Goal: Check status: Check status

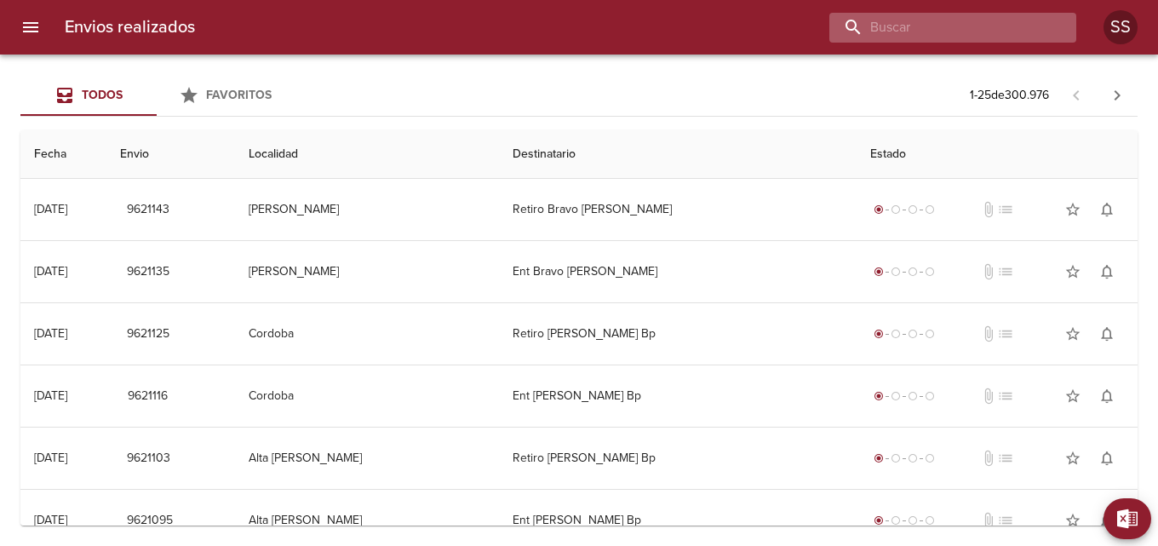
click at [940, 37] on input "buscar" at bounding box center [938, 28] width 218 height 30
paste input "[PERSON_NAME]"
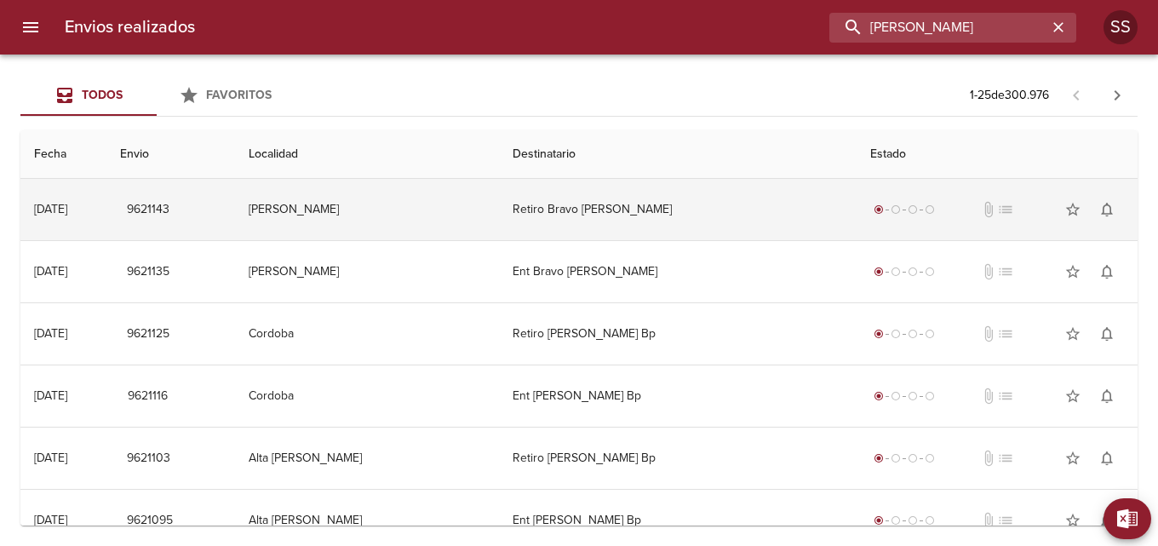
type input "[PERSON_NAME]"
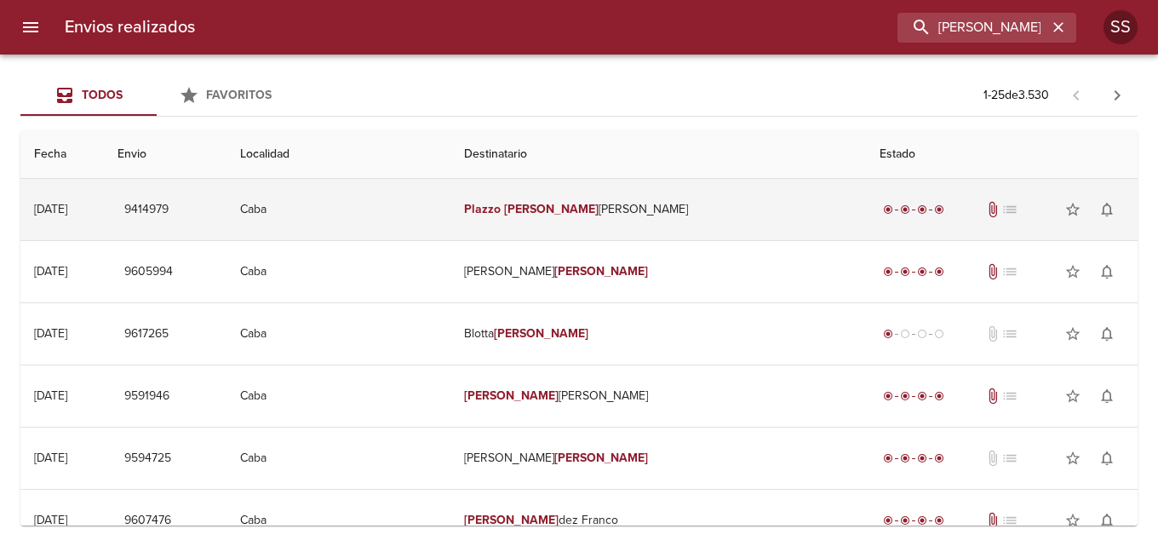
click at [186, 214] on td "9414979" at bounding box center [165, 209] width 123 height 61
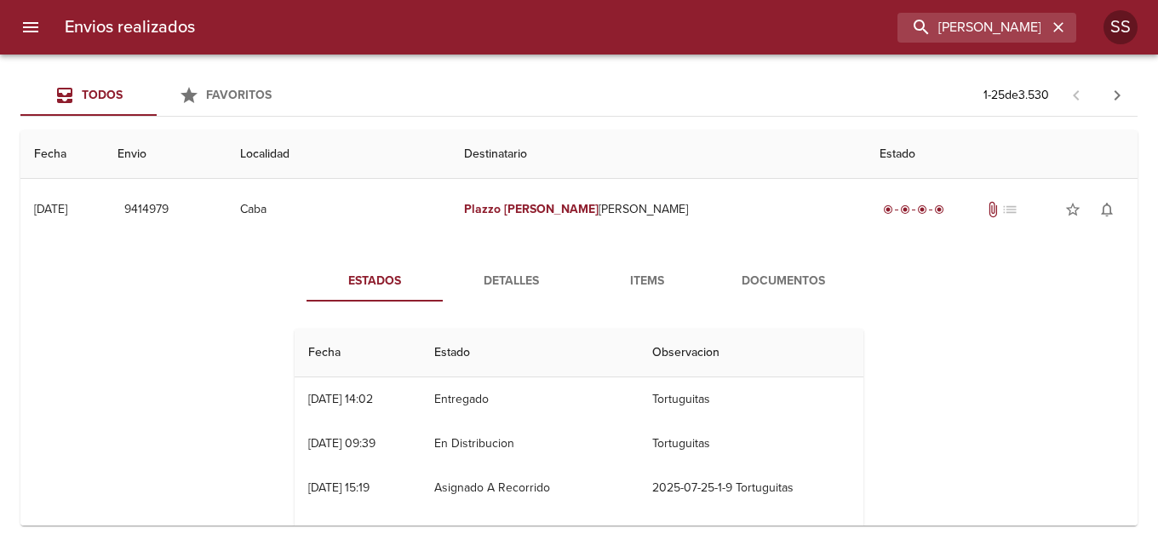
click at [504, 271] on span "Detalles" at bounding box center [511, 281] width 116 height 21
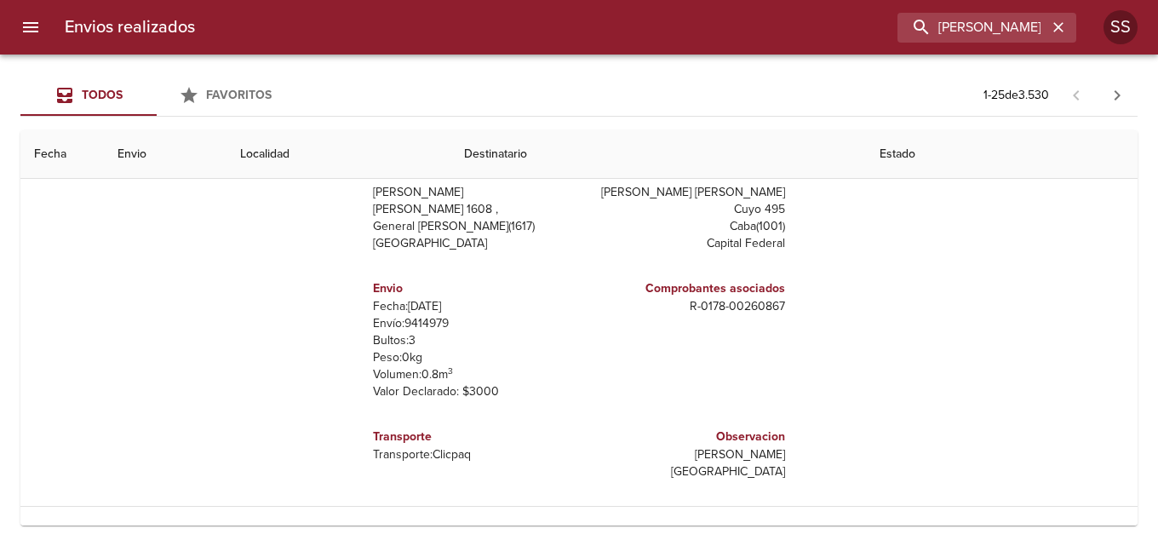
scroll to position [85, 0]
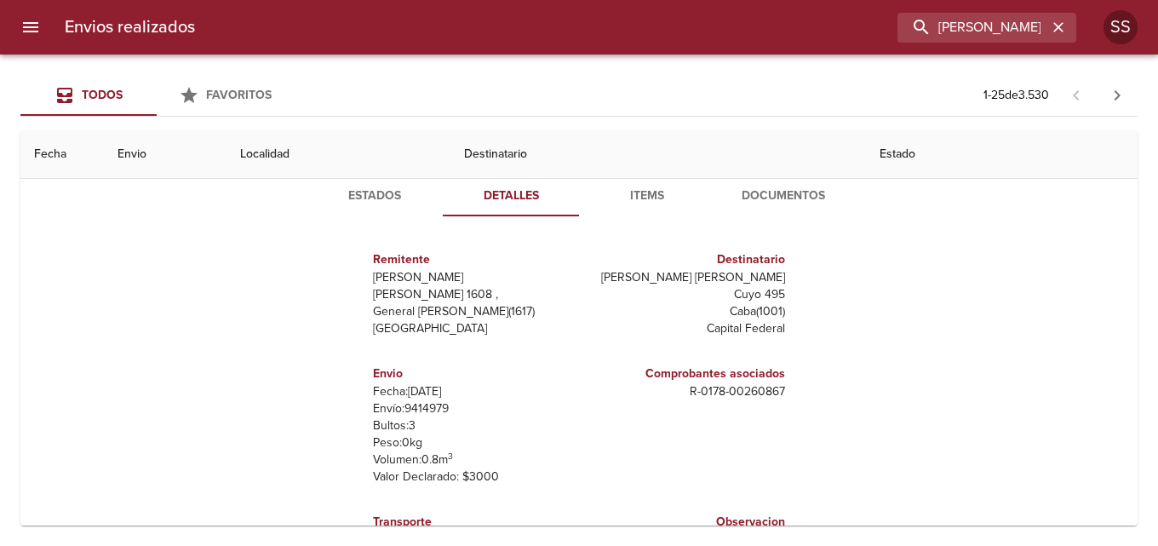
click at [640, 191] on span "Items" at bounding box center [647, 196] width 116 height 21
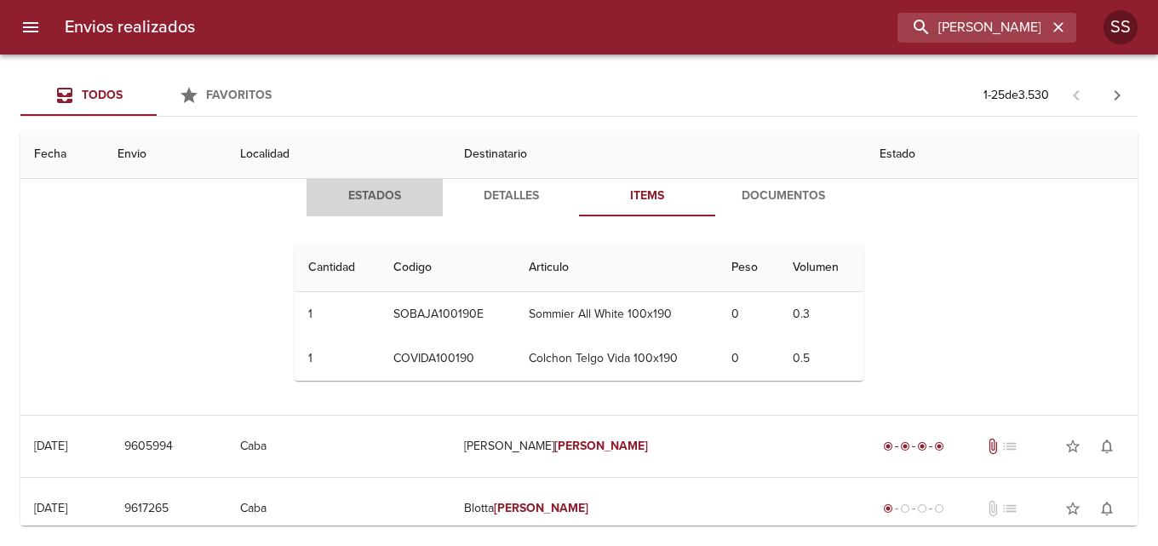
click at [378, 195] on span "Estados" at bounding box center [375, 196] width 116 height 21
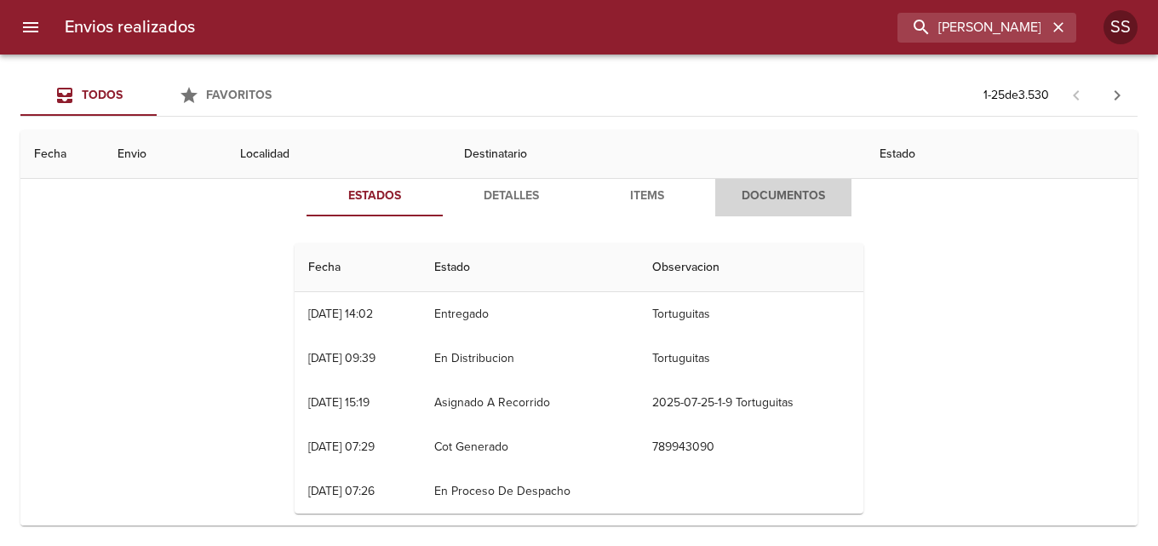
click at [789, 196] on span "Documentos" at bounding box center [783, 196] width 116 height 21
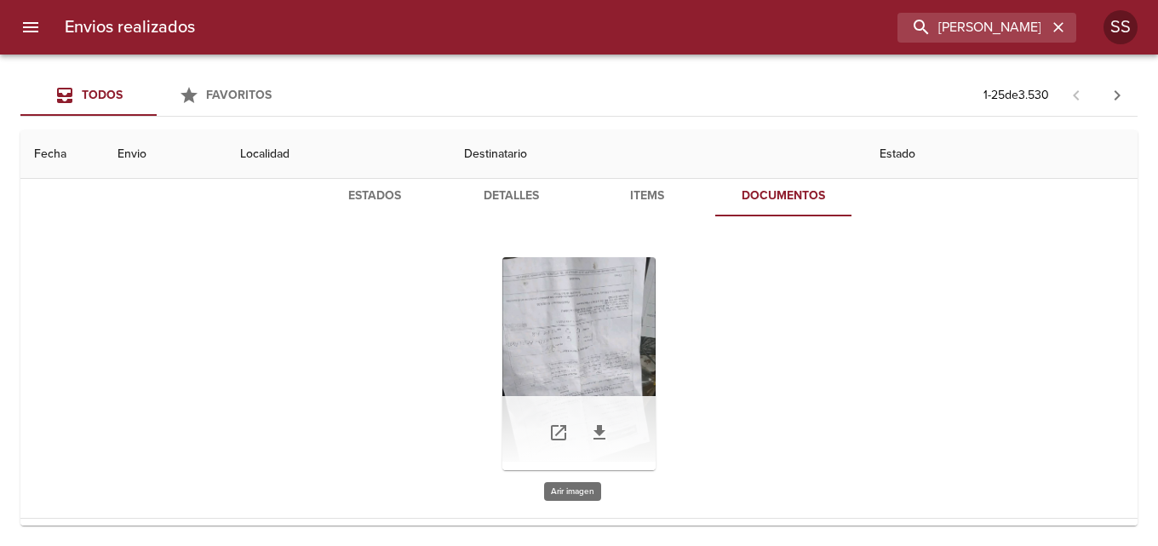
click at [585, 349] on div "Tabla de envíos del cliente" at bounding box center [578, 363] width 153 height 213
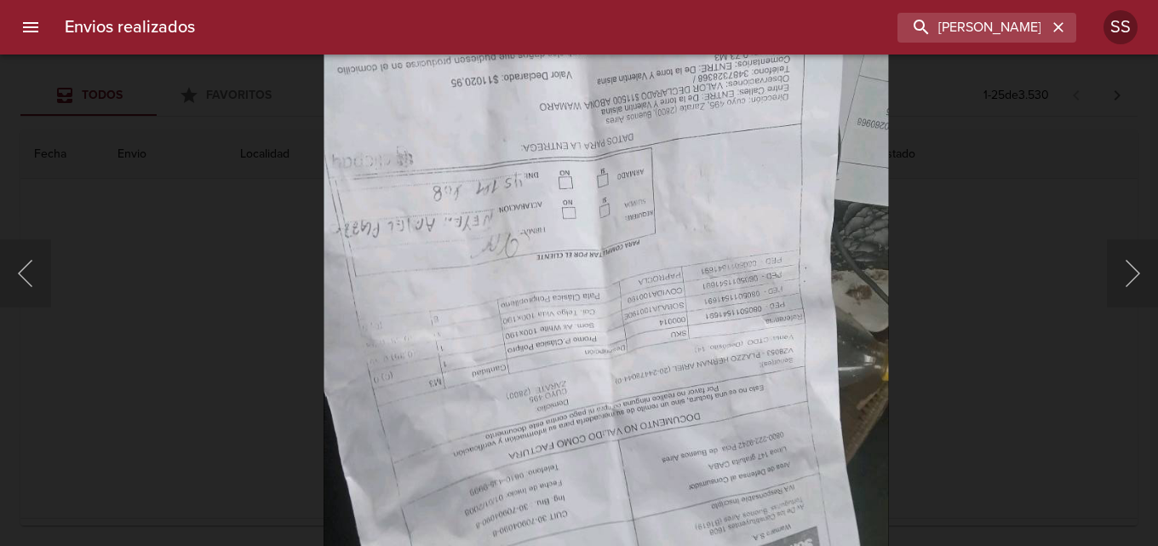
click at [502, 315] on img "Lightbox" at bounding box center [607, 285] width 566 height 754
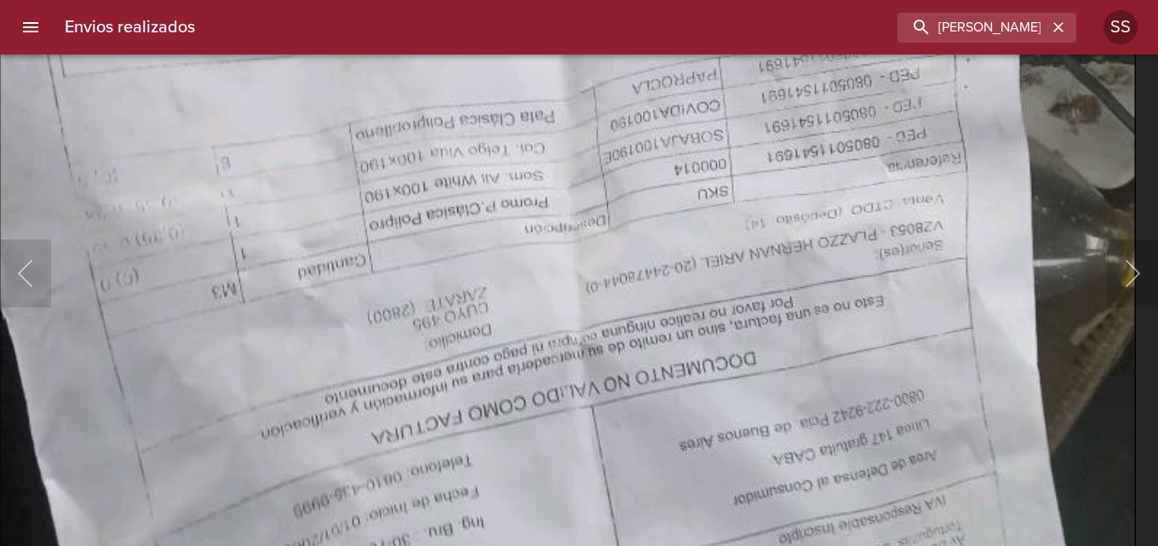
click at [325, 169] on img "Lightbox" at bounding box center [568, 96] width 1138 height 1516
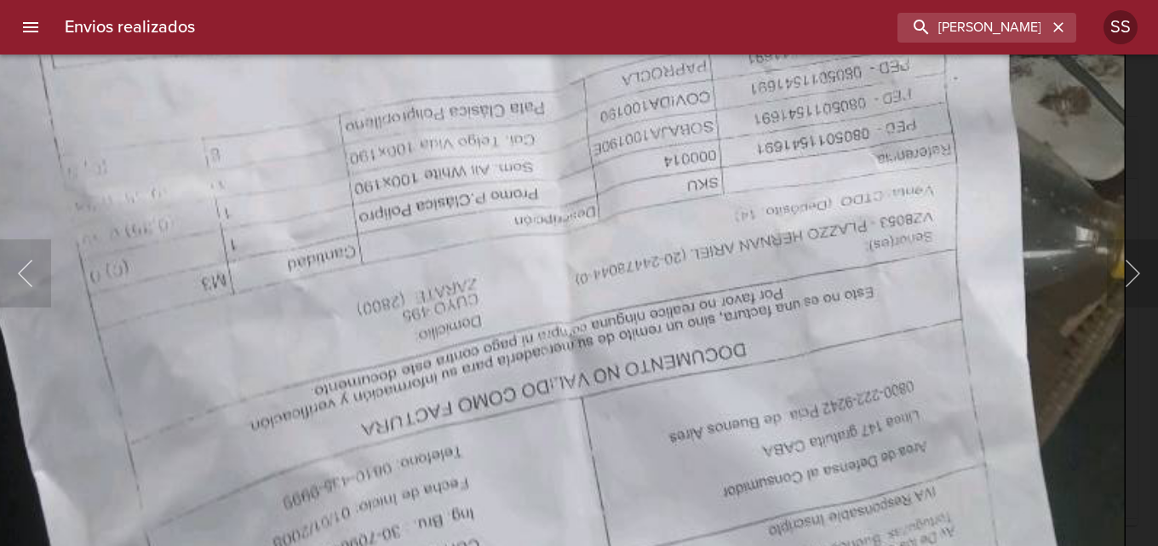
click at [574, 368] on img "Lightbox" at bounding box center [558, 88] width 1138 height 1516
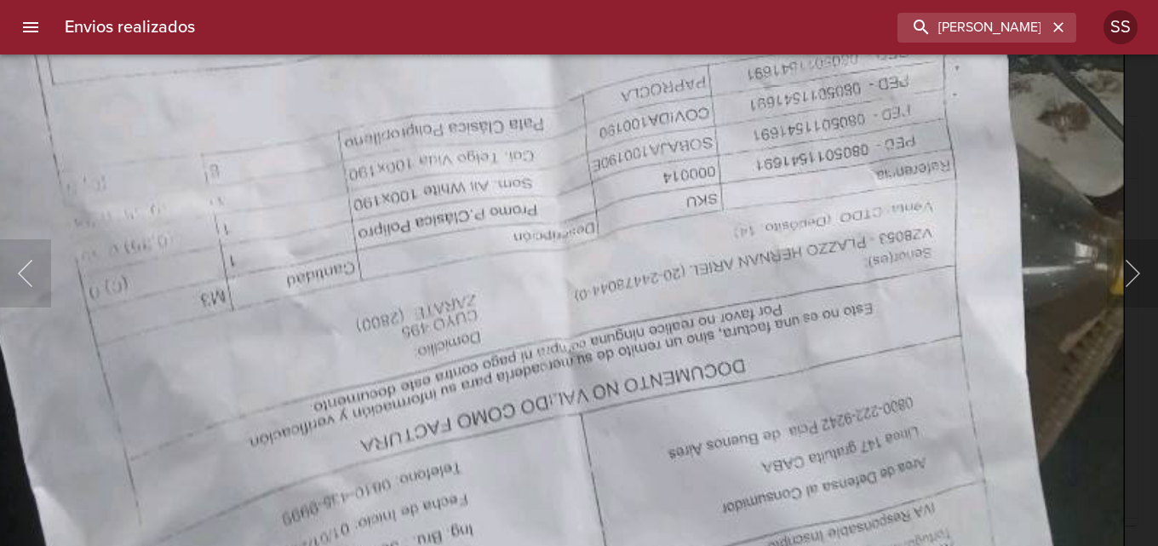
click at [510, 532] on img "Lightbox" at bounding box center [557, 104] width 1138 height 1516
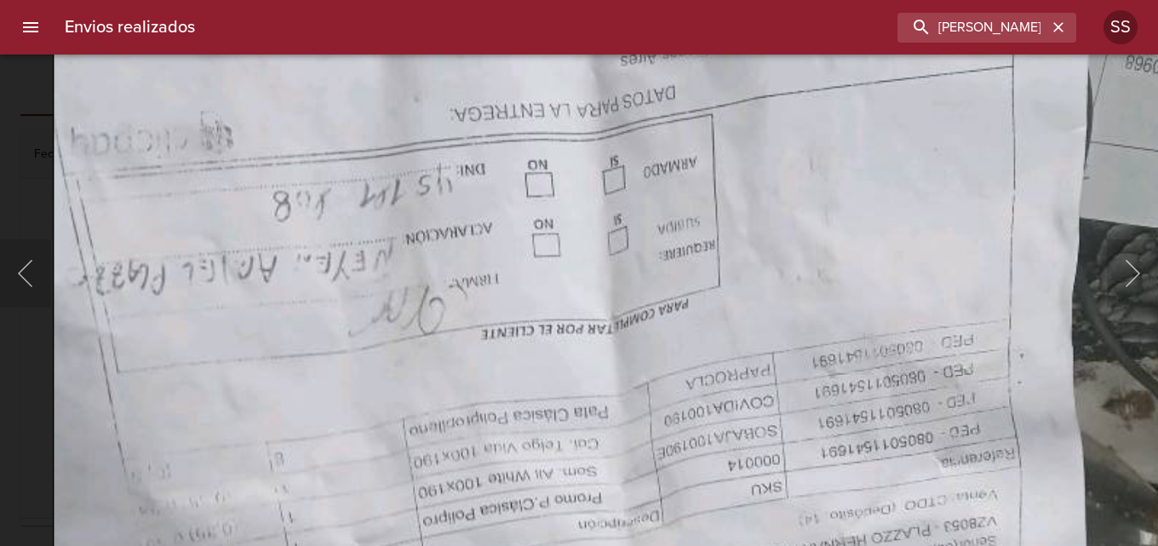
click at [437, 431] on img "Lightbox" at bounding box center [622, 392] width 1138 height 1516
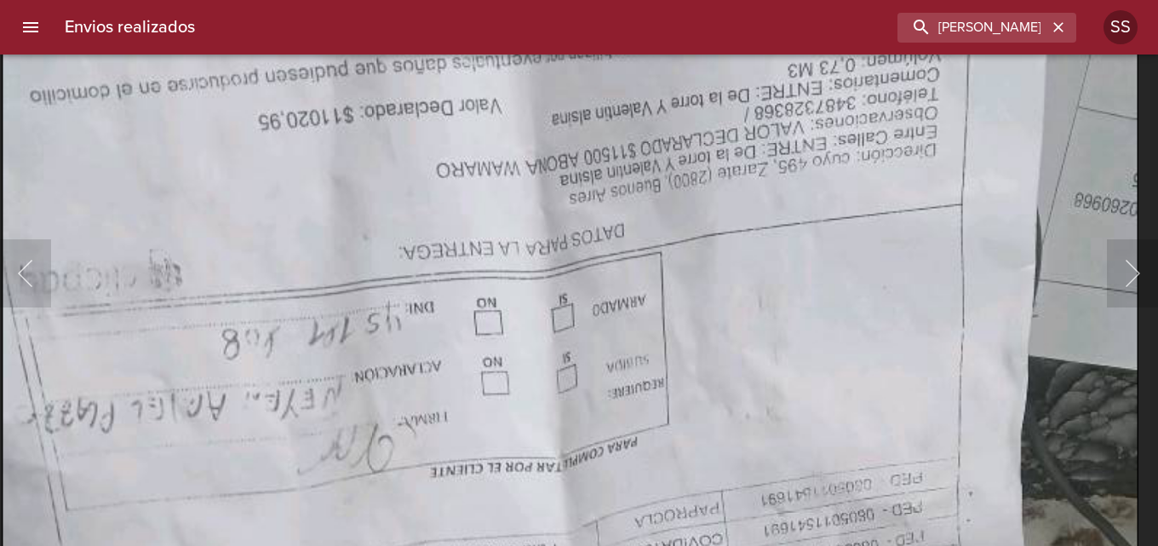
click at [639, 450] on img "Lightbox" at bounding box center [571, 530] width 1138 height 1516
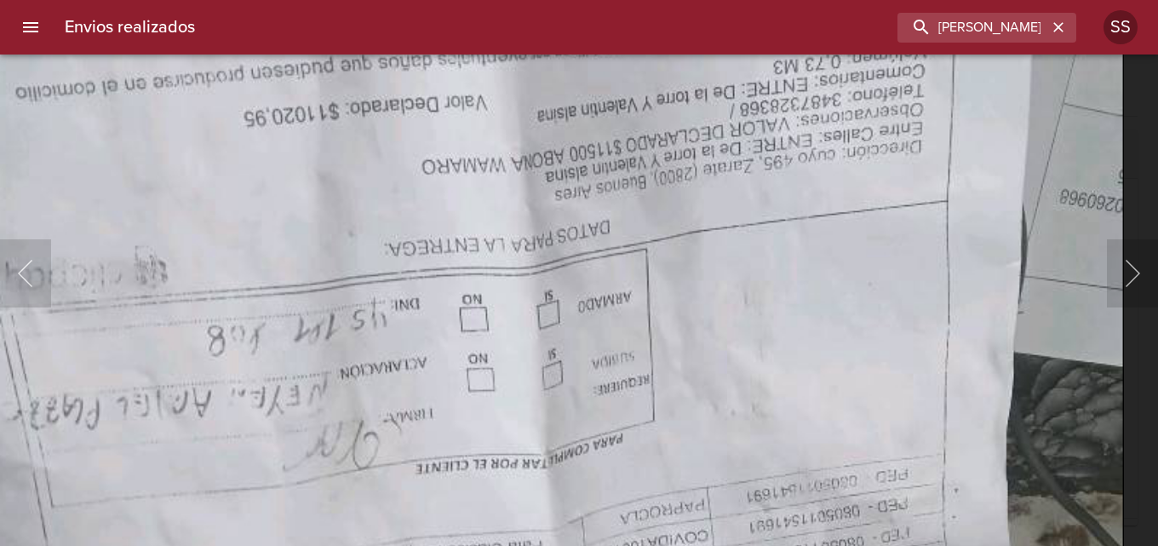
click at [717, 244] on img "Lightbox" at bounding box center [556, 526] width 1138 height 1516
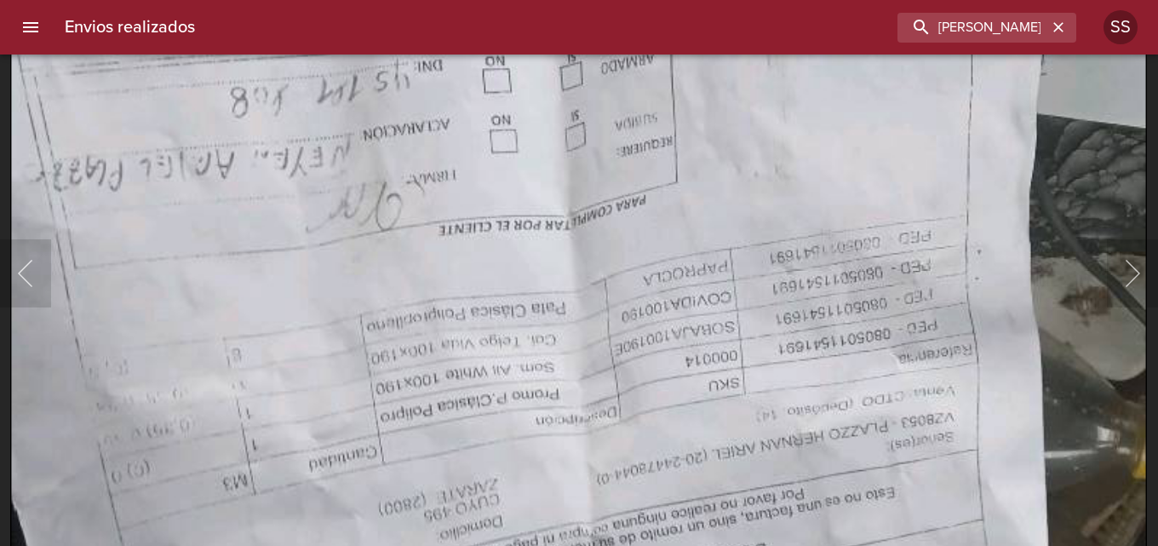
click at [705, 183] on img "Lightbox" at bounding box center [579, 288] width 1138 height 1516
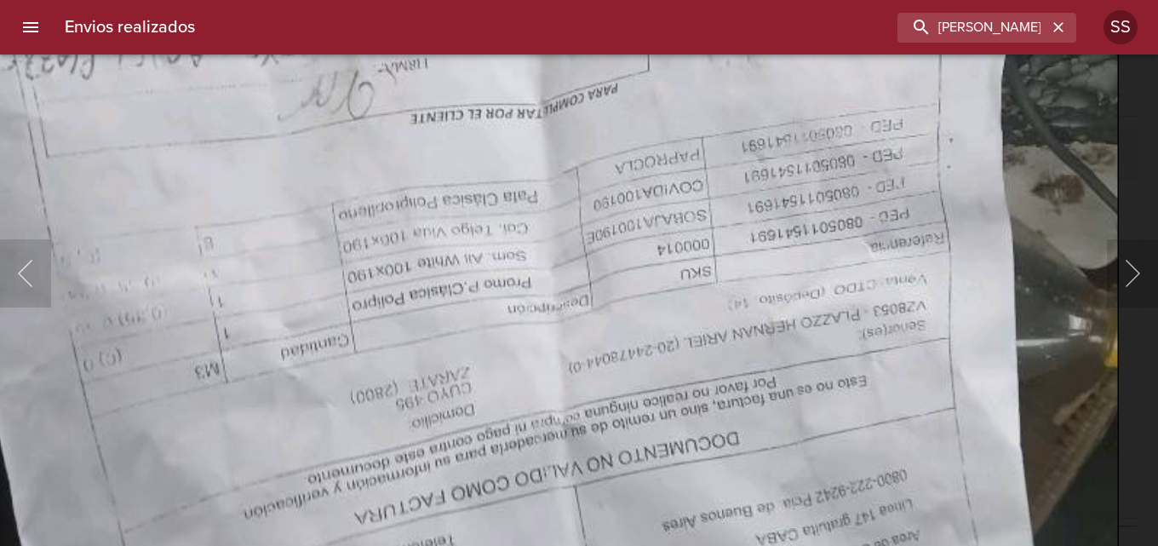
click at [607, 228] on img "Lightbox" at bounding box center [551, 176] width 1138 height 1516
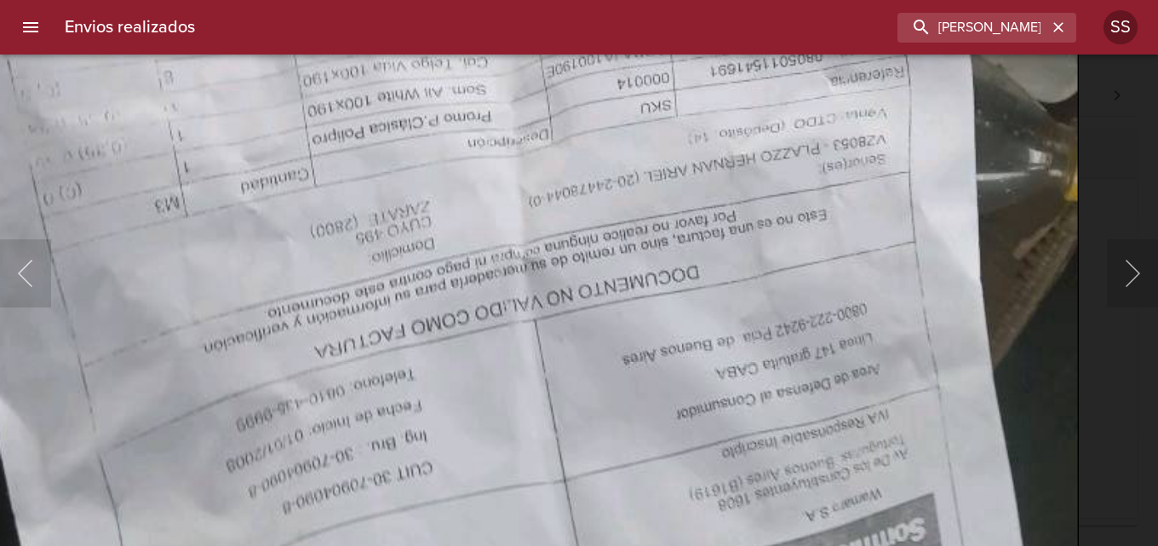
click at [529, 219] on img "Lightbox" at bounding box center [511, 10] width 1138 height 1516
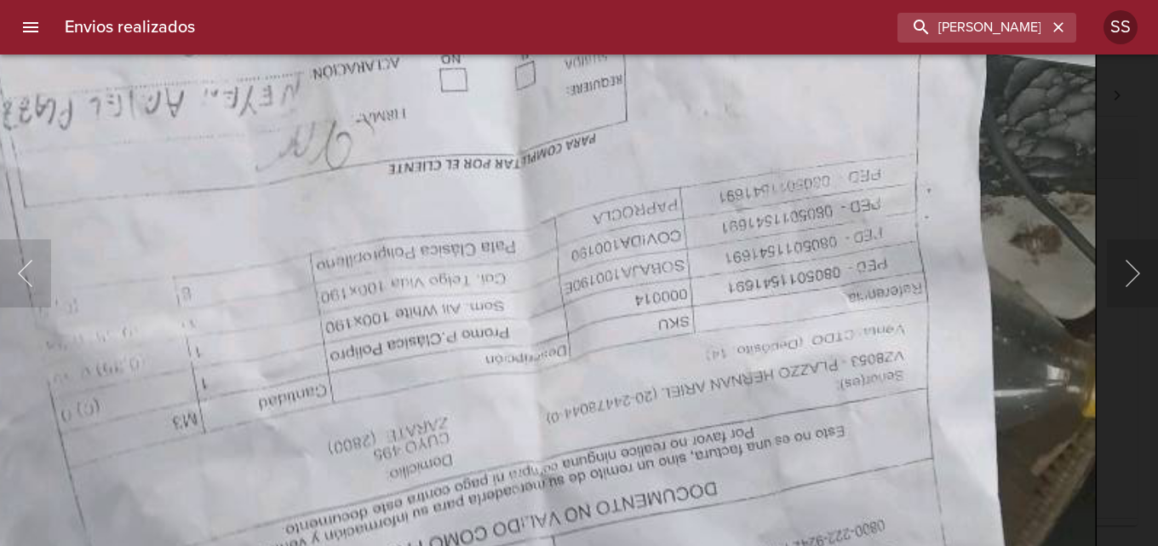
click at [681, 493] on img "Lightbox" at bounding box center [529, 227] width 1138 height 1516
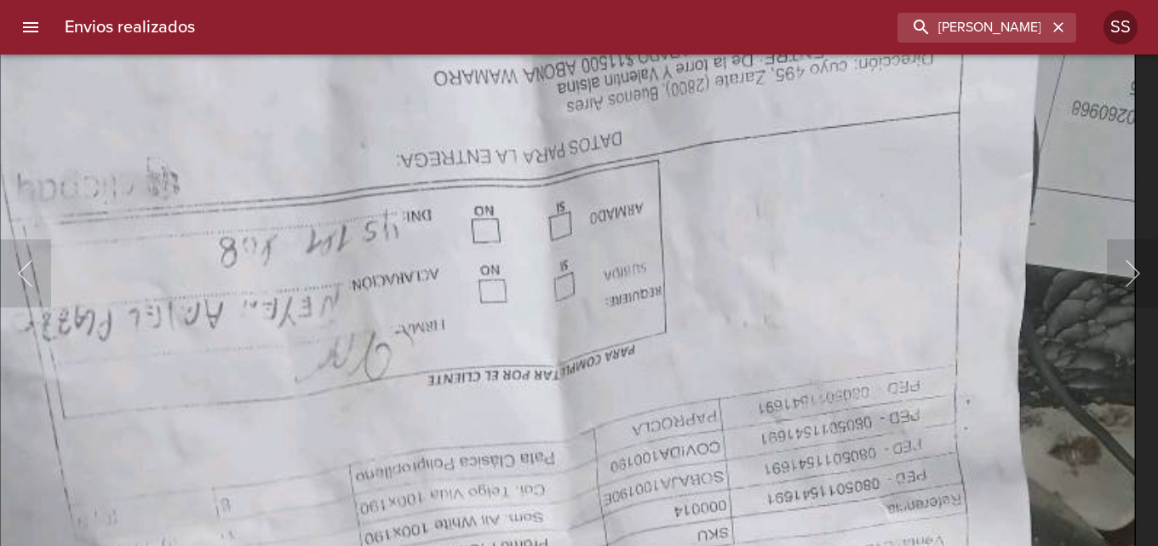
click at [641, 387] on img "Lightbox" at bounding box center [568, 438] width 1138 height 1516
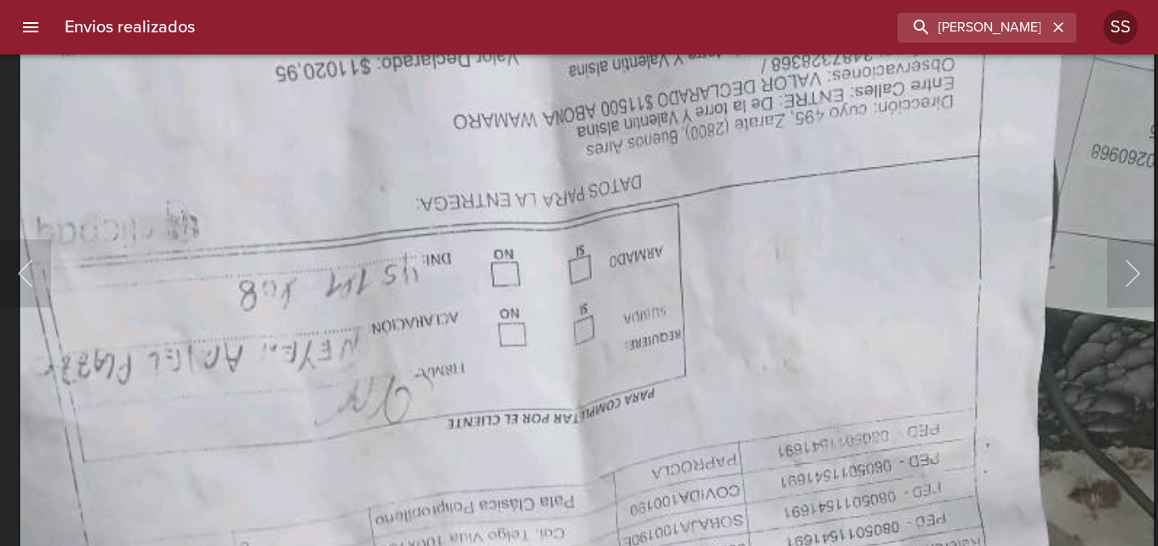
click at [655, 232] on img "Lightbox" at bounding box center [588, 481] width 1138 height 1516
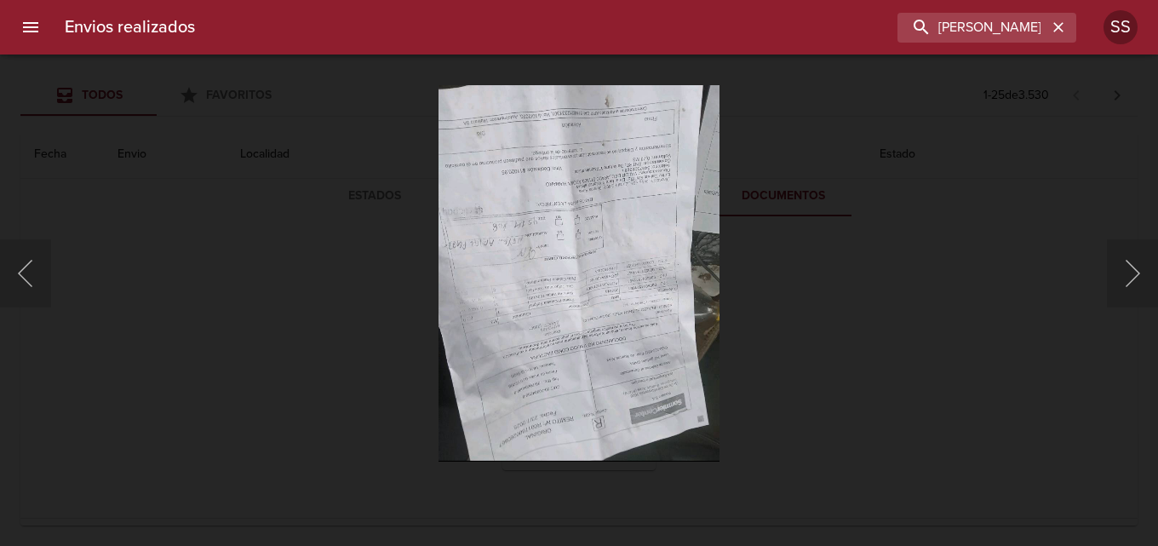
click at [350, 355] on div "Lightbox" at bounding box center [579, 273] width 1158 height 546
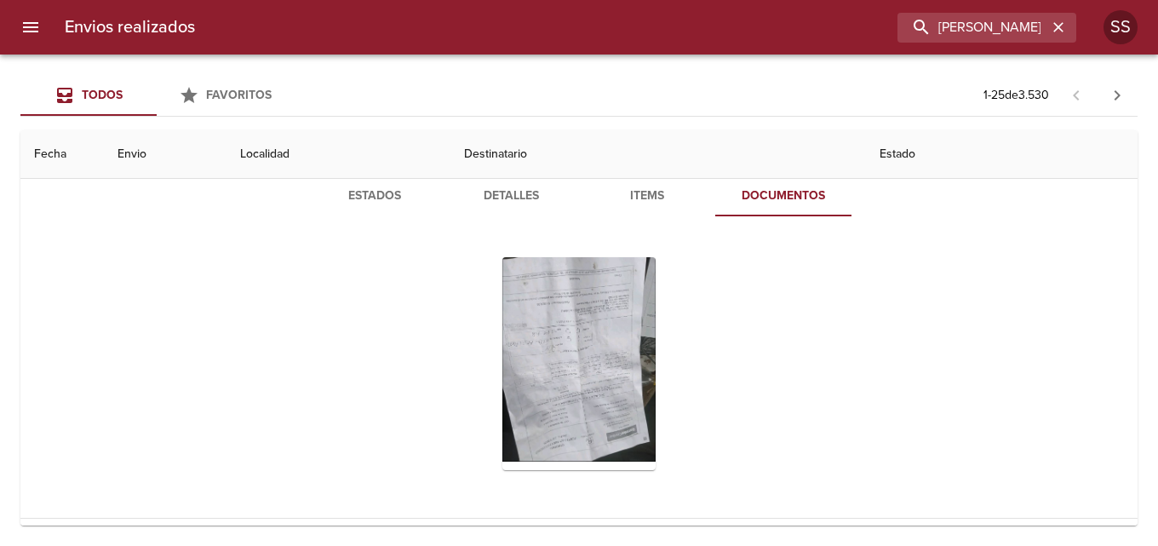
click at [358, 184] on button "Estados" at bounding box center [375, 195] width 136 height 41
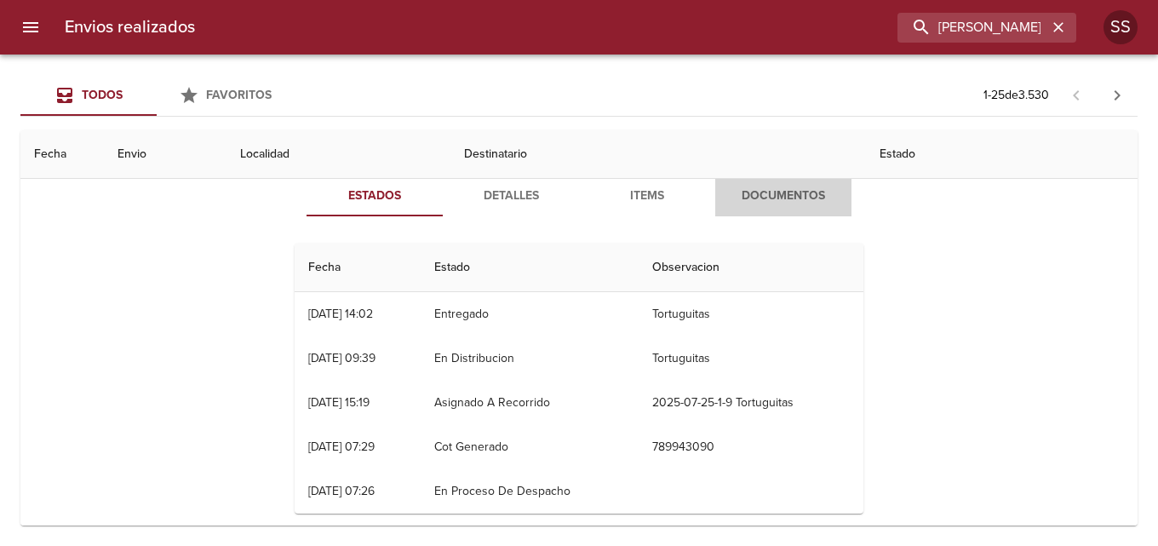
click at [779, 196] on span "Documentos" at bounding box center [783, 196] width 116 height 21
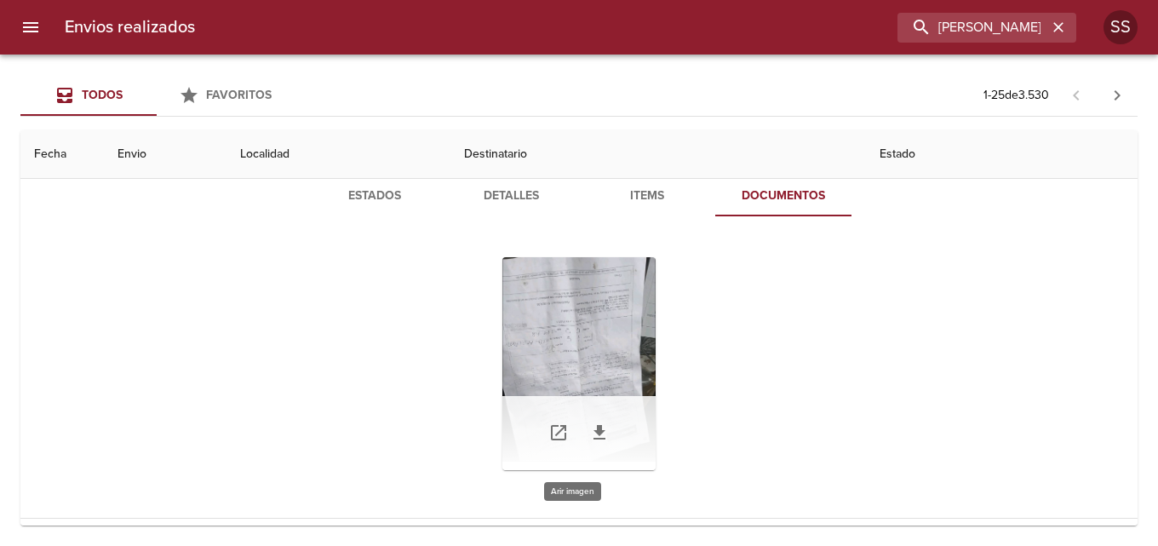
click at [601, 353] on div "Tabla de envíos del cliente" at bounding box center [578, 363] width 153 height 213
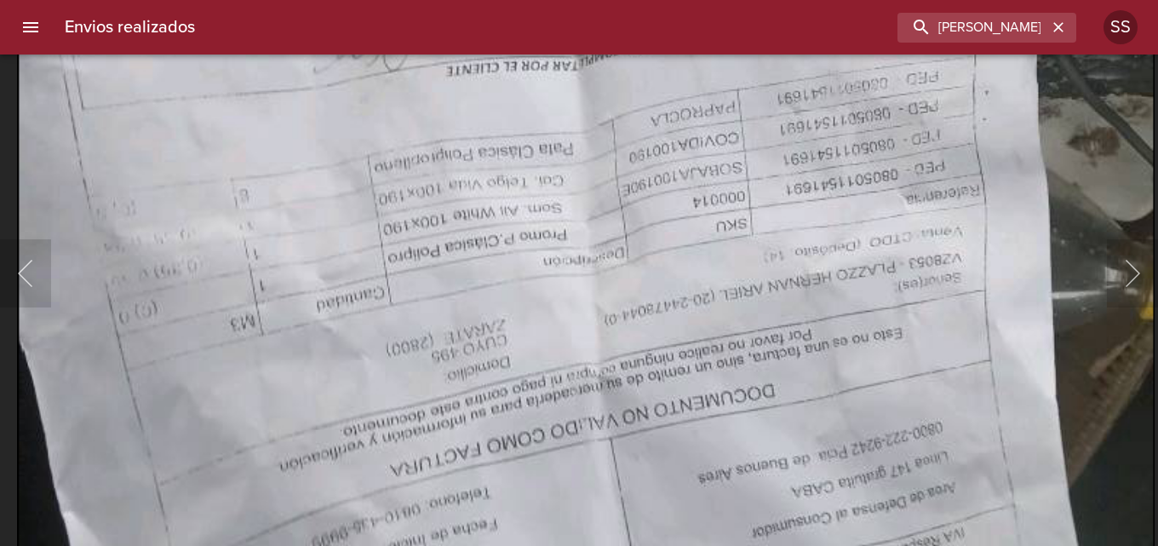
click at [599, 453] on img "Lightbox" at bounding box center [586, 129] width 1138 height 1516
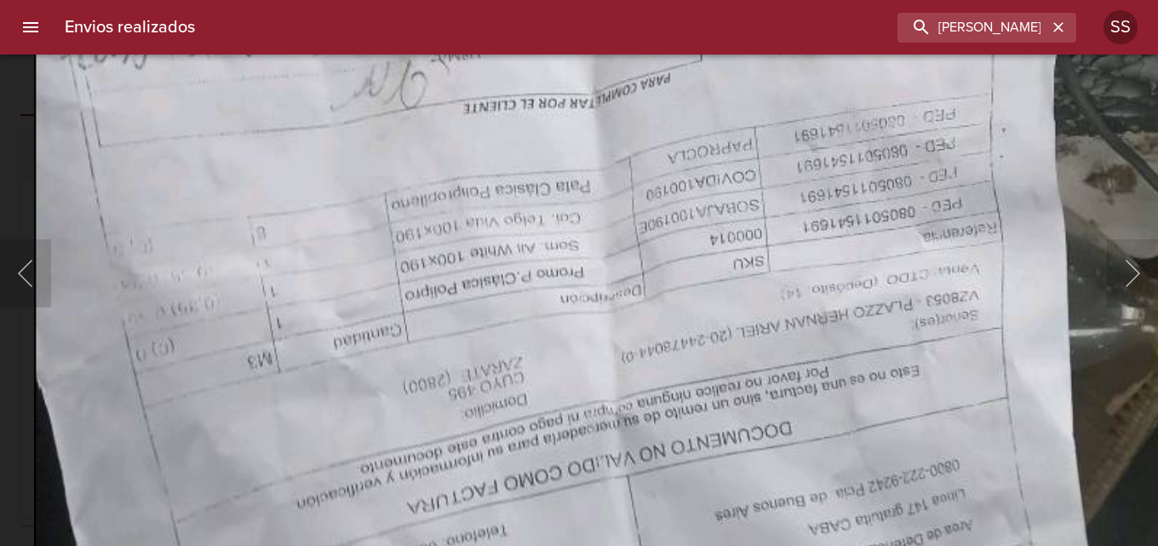
click at [520, 467] on img "Lightbox" at bounding box center [603, 166] width 1138 height 1516
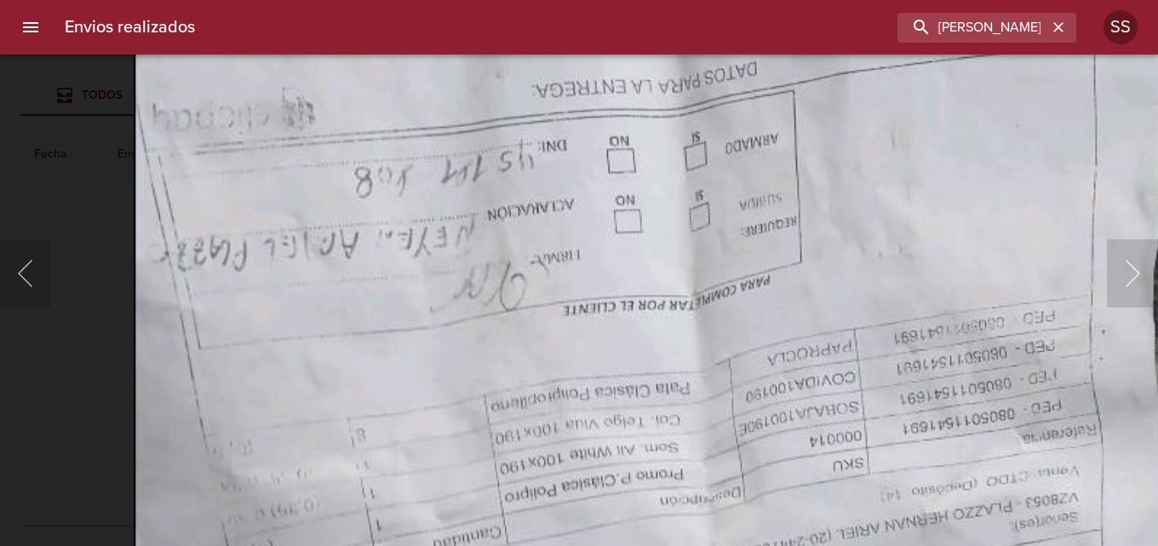
click at [301, 319] on img "Lightbox" at bounding box center [703, 368] width 1138 height 1516
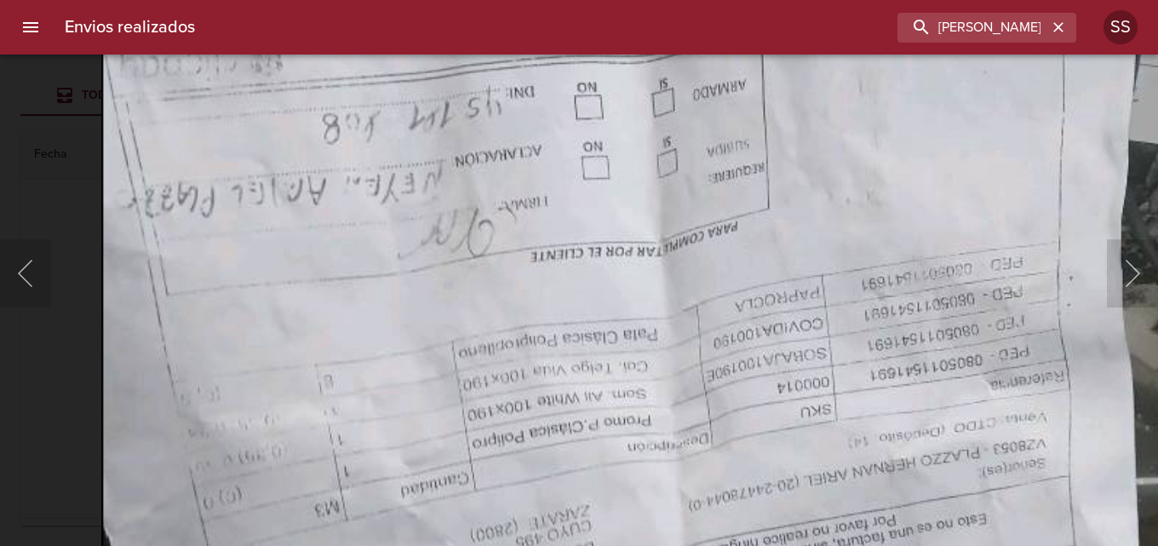
click at [268, 250] on img "Lightbox" at bounding box center [670, 314] width 1138 height 1516
click at [14, 154] on div at bounding box center [8, 273] width 17 height 546
click at [77, 105] on div "Lightbox" at bounding box center [579, 273] width 1158 height 546
